Goal: Task Accomplishment & Management: Complete application form

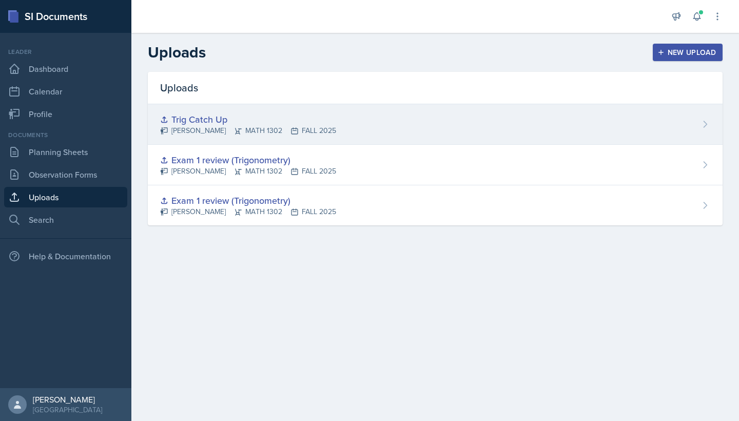
click at [317, 124] on div "Trig Catch Up" at bounding box center [248, 119] width 176 height 14
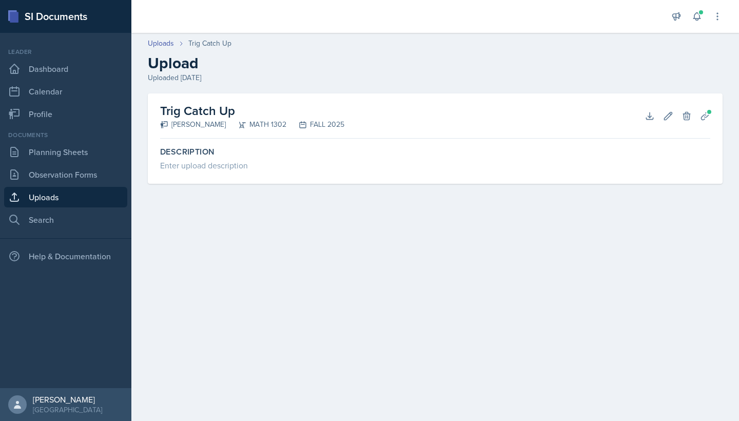
click at [217, 117] on h2 "Trig Catch Up" at bounding box center [252, 111] width 184 height 18
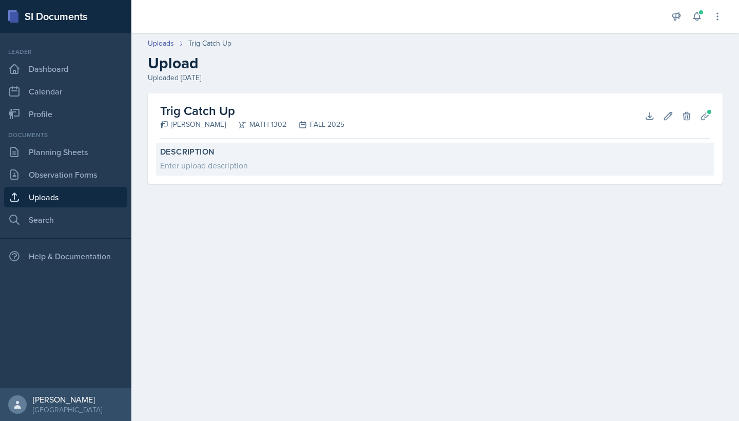
click at [220, 162] on div "Enter upload description" at bounding box center [435, 165] width 550 height 12
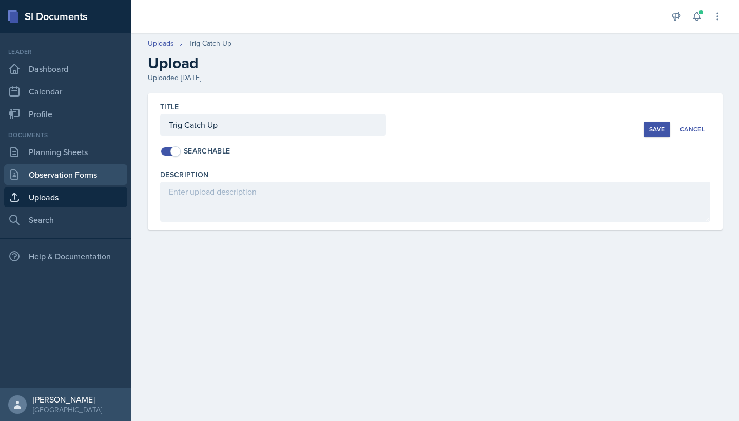
click at [49, 174] on link "Observation Forms" at bounding box center [65, 174] width 123 height 21
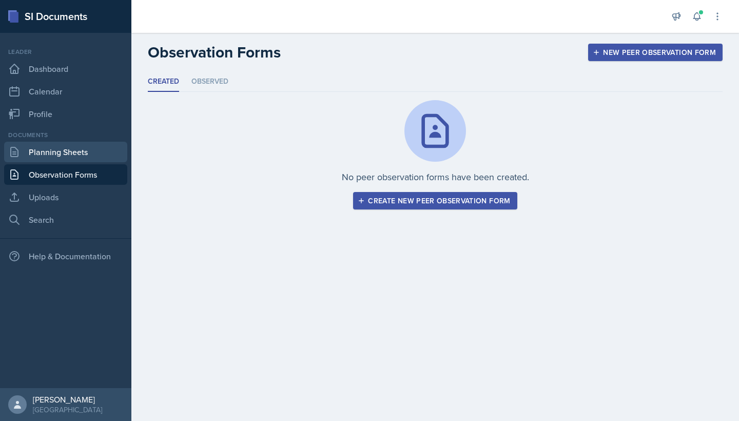
click at [58, 151] on link "Planning Sheets" at bounding box center [65, 152] width 123 height 21
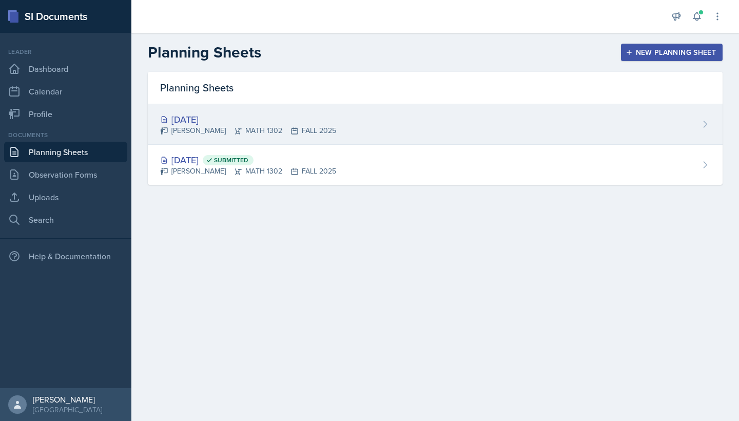
click at [310, 127] on div "[PERSON_NAME] MATH 1302 FALL 2025" at bounding box center [248, 130] width 176 height 11
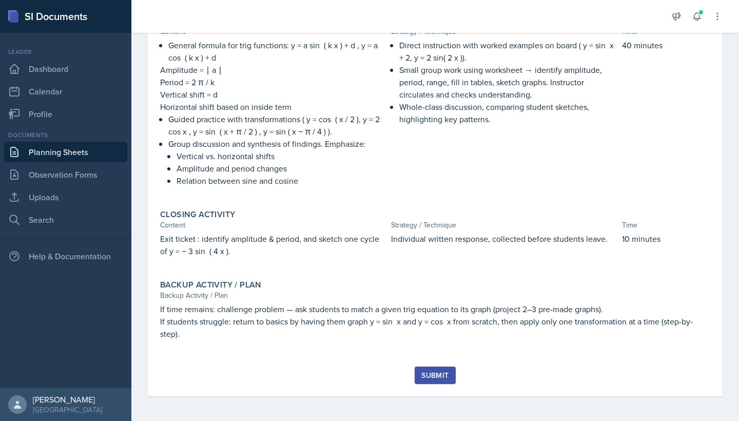
scroll to position [298, 0]
click at [440, 376] on div "Submit" at bounding box center [434, 375] width 27 height 8
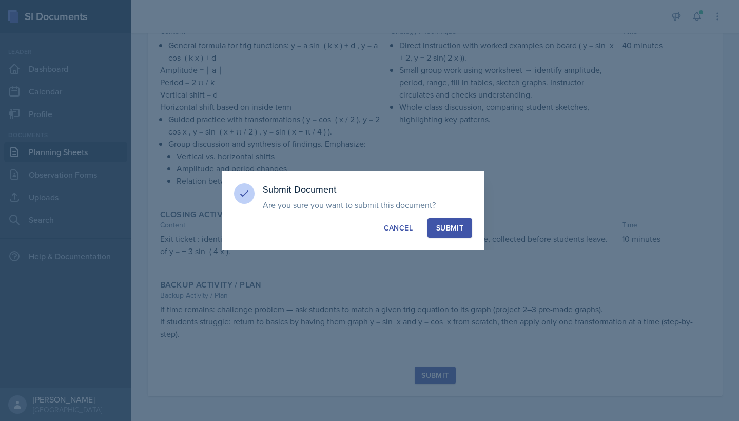
click at [454, 229] on div "Submit" at bounding box center [449, 228] width 27 height 10
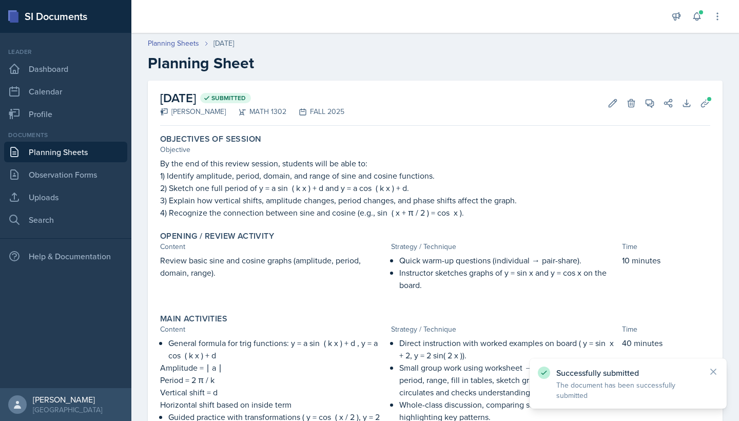
scroll to position [0, 0]
click at [56, 153] on link "Planning Sheets" at bounding box center [65, 152] width 123 height 21
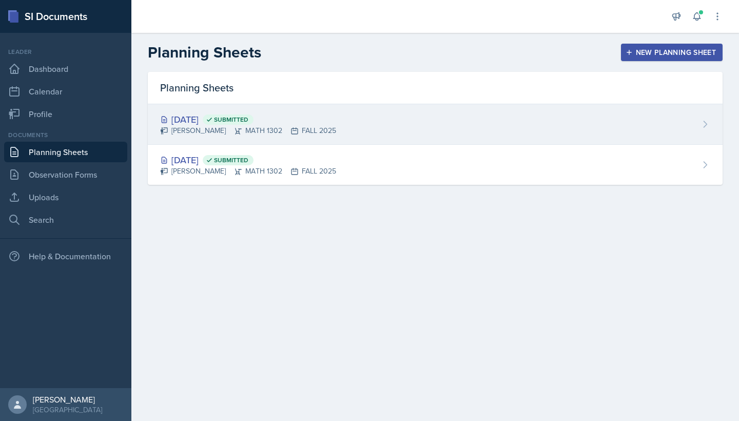
click at [337, 134] on div "[DATE] Submitted [PERSON_NAME] MATH 1302 FALL 2025" at bounding box center [435, 124] width 575 height 41
